Goal: Find specific page/section: Find specific page/section

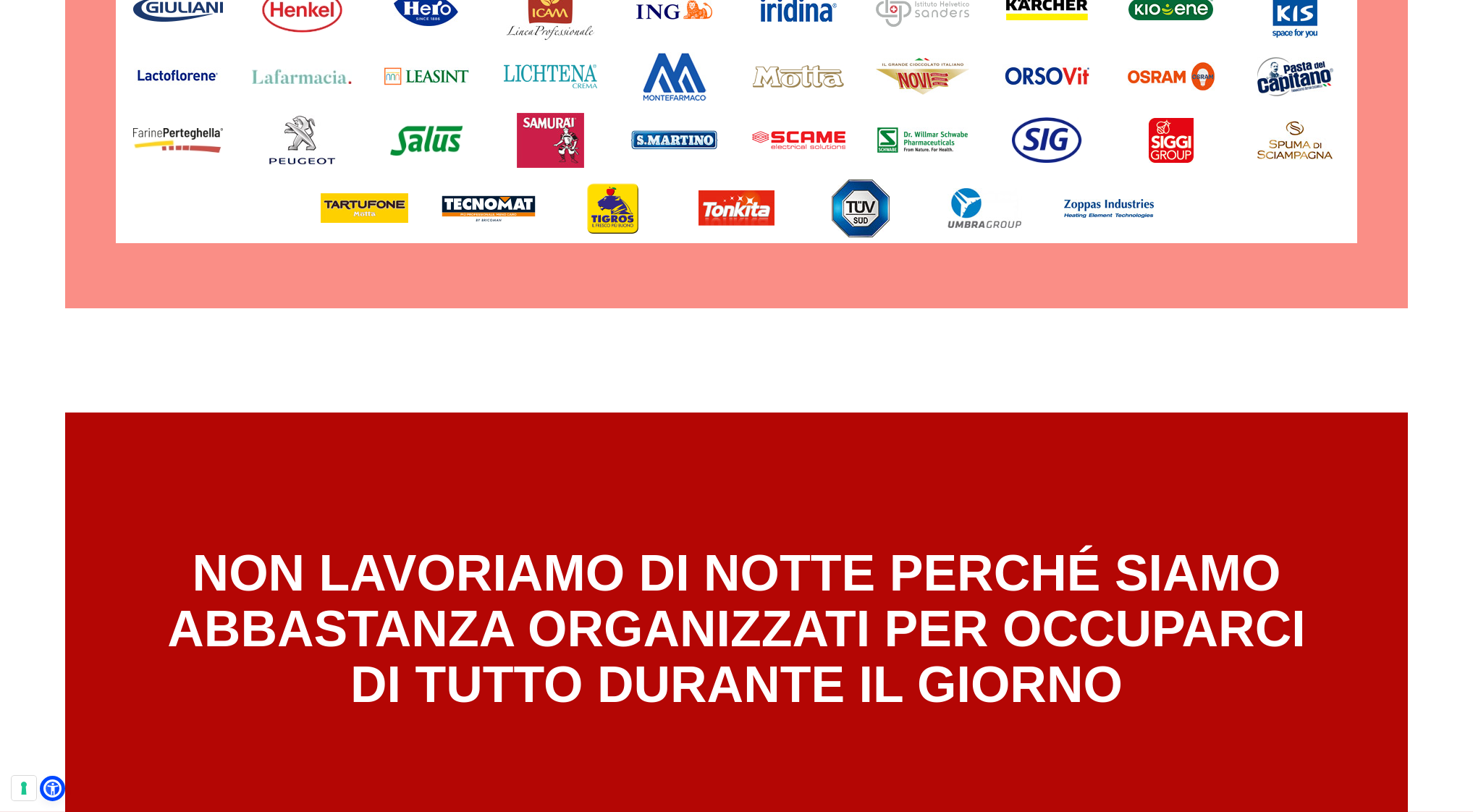
scroll to position [8809, 0]
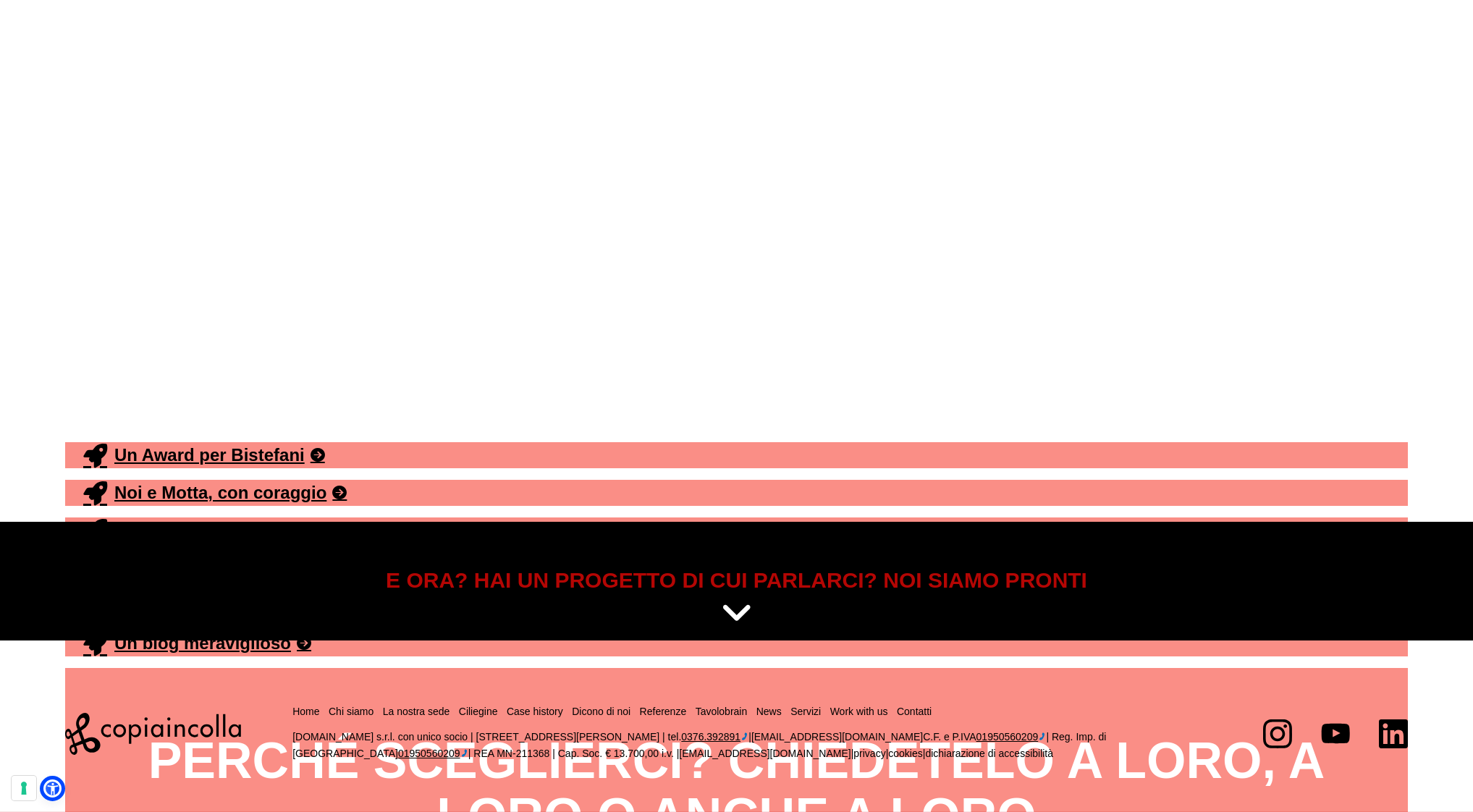
scroll to position [9823, 0]
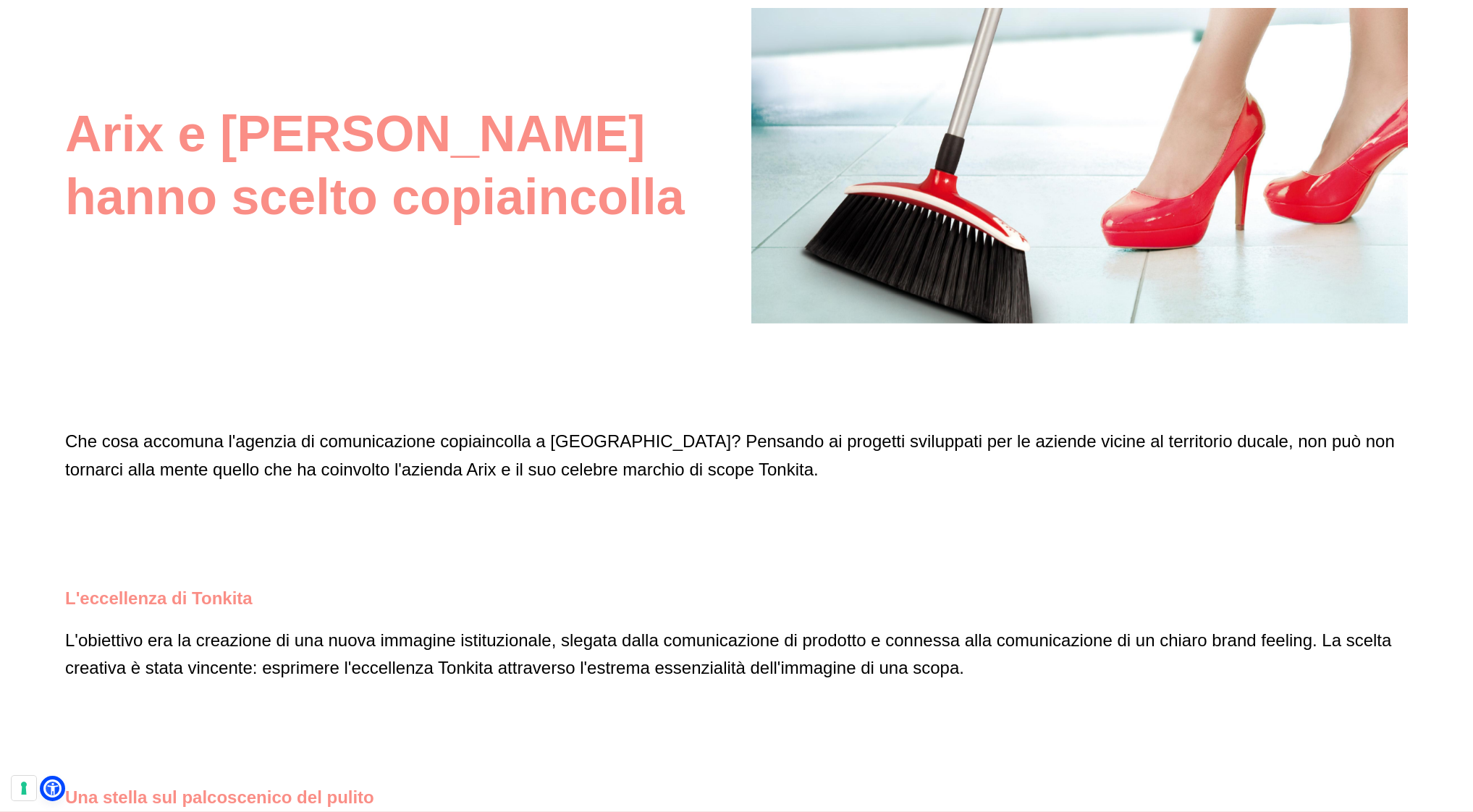
scroll to position [4575, 0]
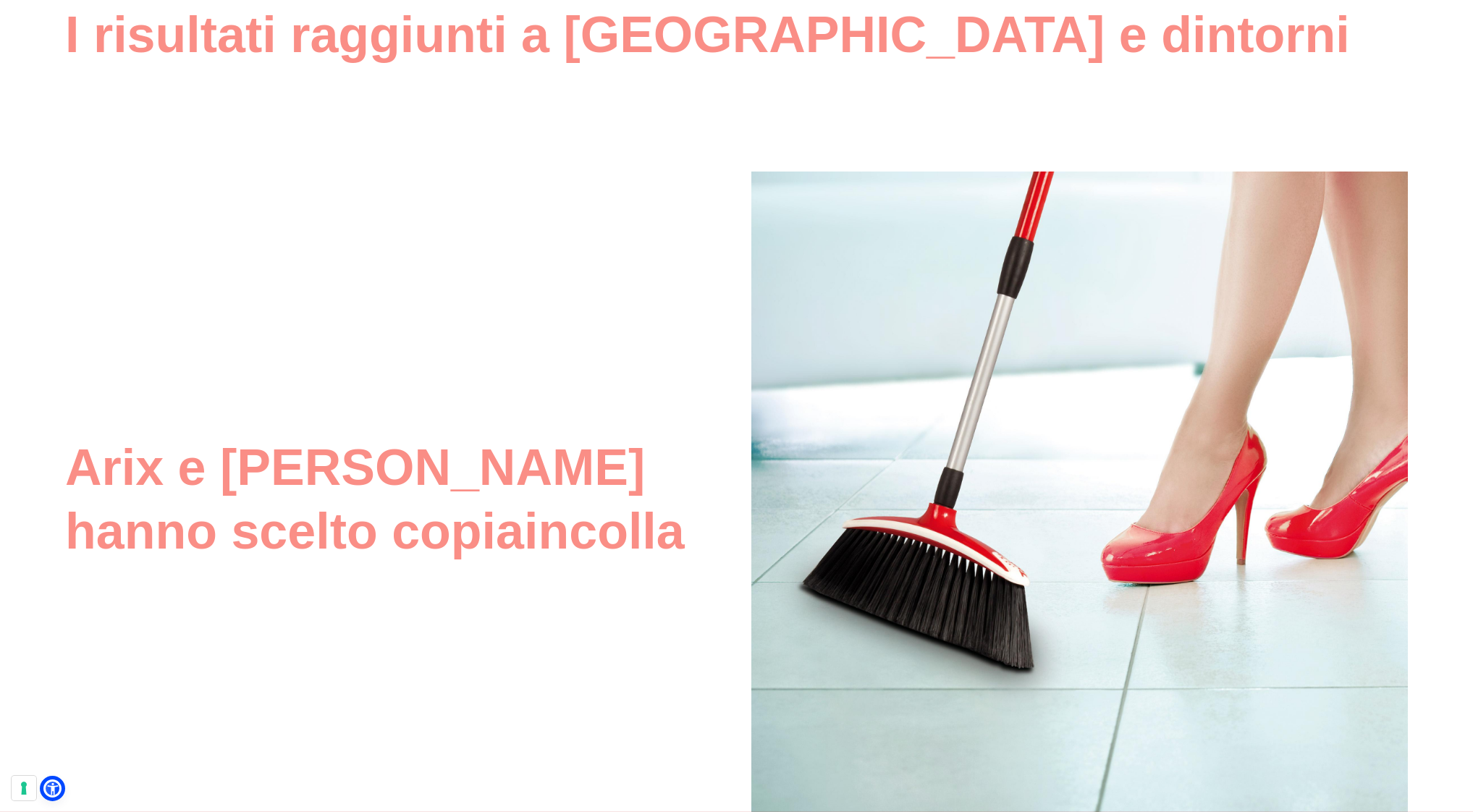
scroll to position [4411, 0]
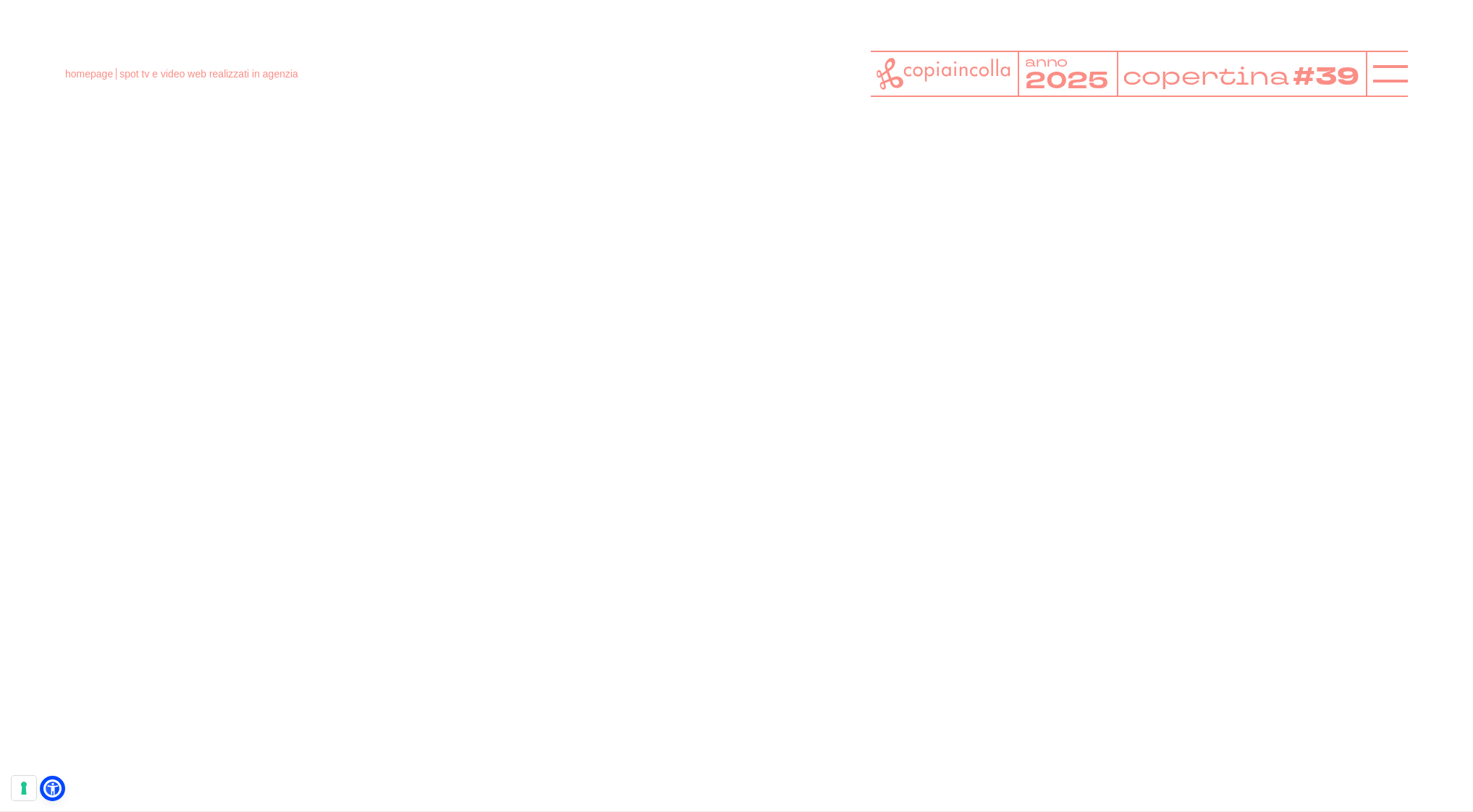
scroll to position [7450, 0]
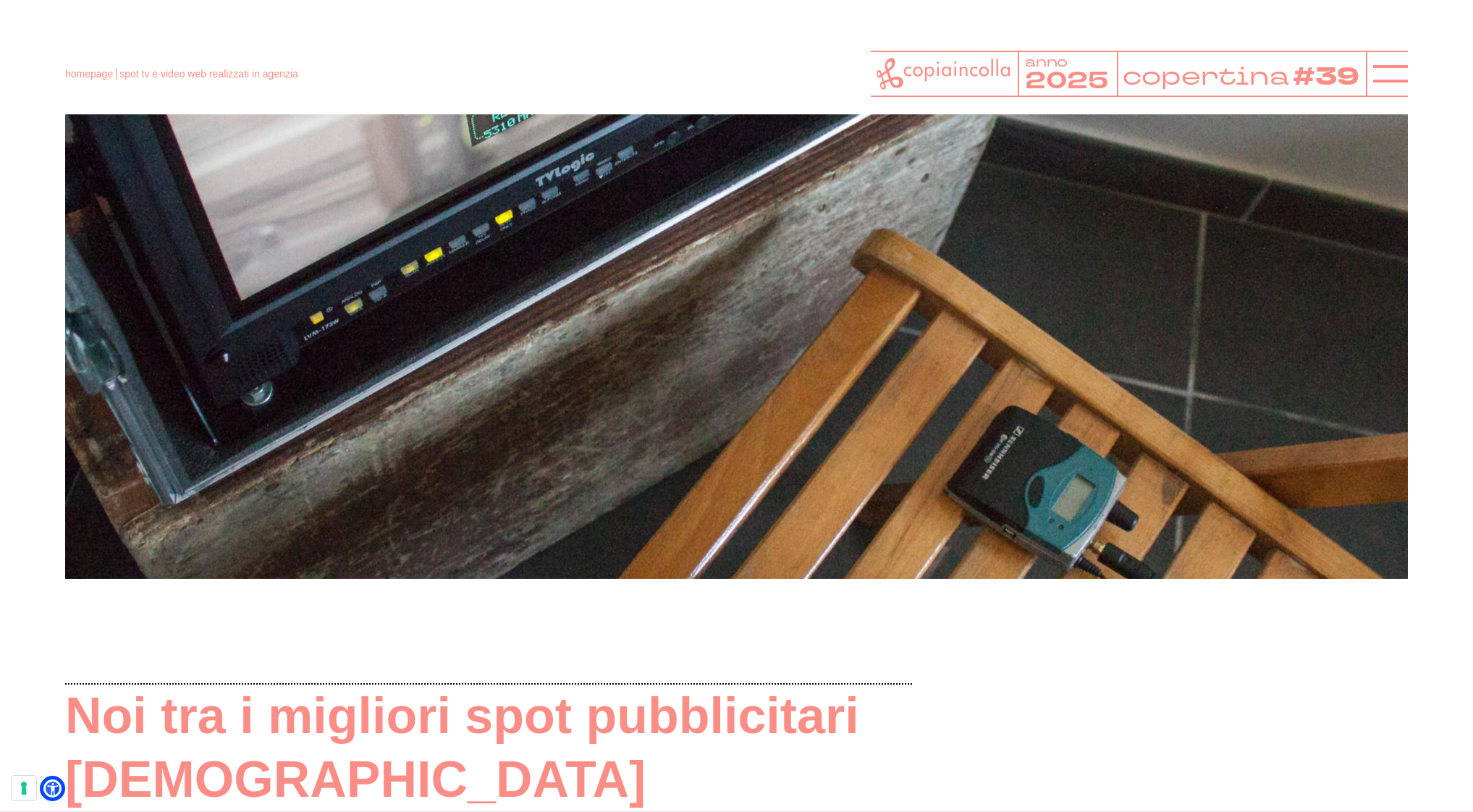
scroll to position [3022, 0]
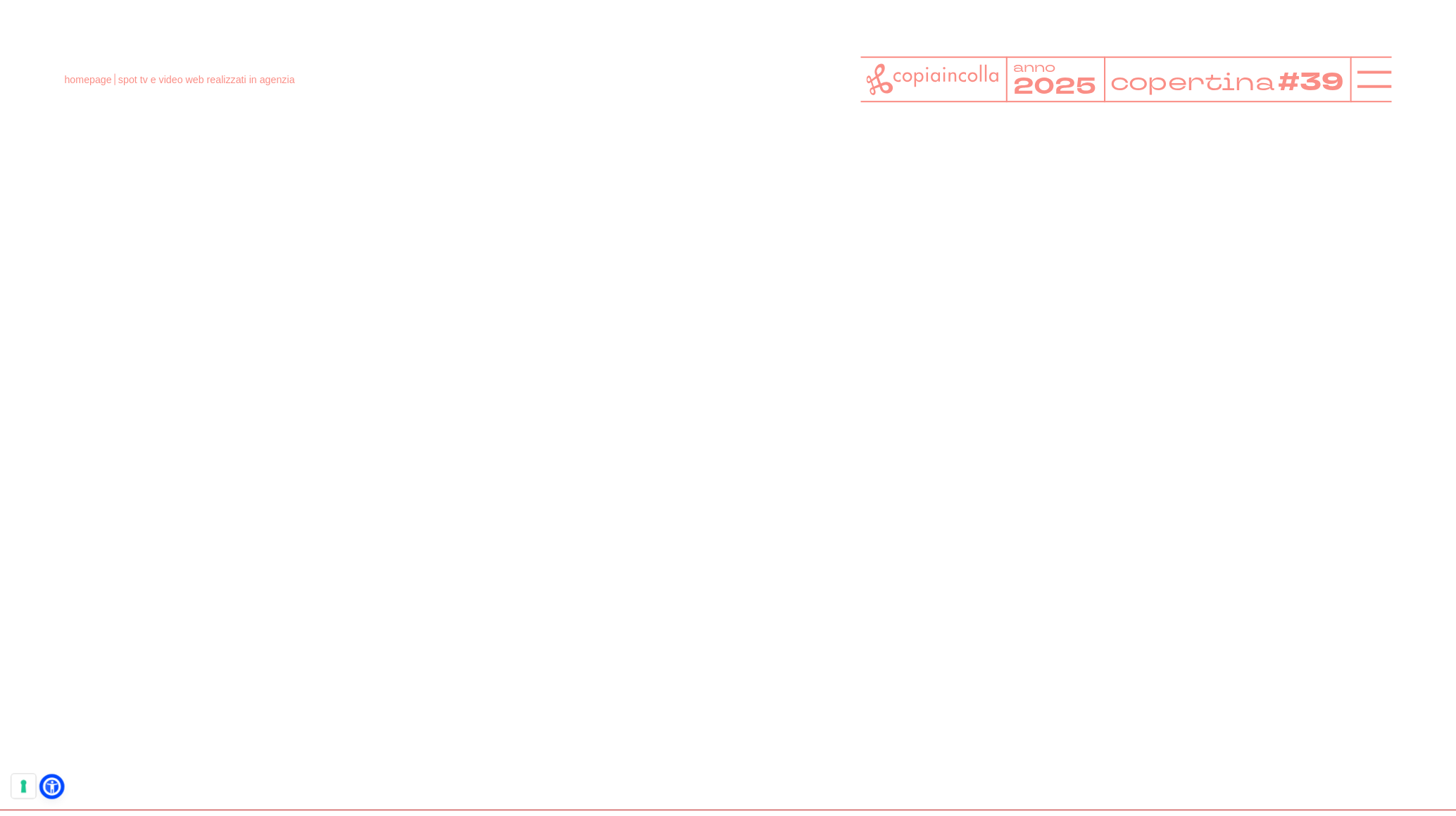
scroll to position [5410, 0]
